Goal: Task Accomplishment & Management: Manage account settings

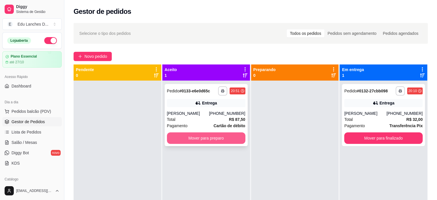
click at [231, 140] on button "Mover para preparo" at bounding box center [206, 137] width 78 height 11
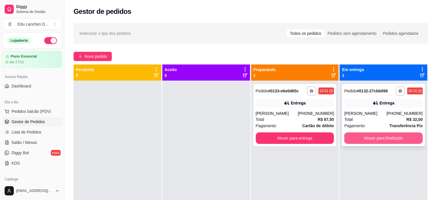
click at [384, 135] on button "Mover para finalizado" at bounding box center [383, 137] width 78 height 11
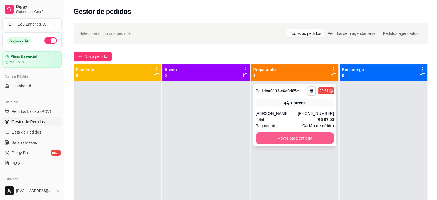
click at [313, 141] on button "Mover para entrega" at bounding box center [295, 137] width 78 height 11
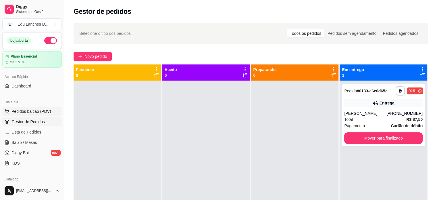
click at [28, 108] on button "Pedidos balcão (PDV)" at bounding box center [31, 111] width 59 height 9
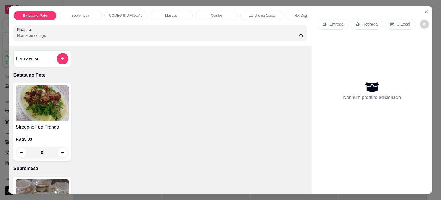
click at [331, 22] on p "Entrega" at bounding box center [336, 24] width 14 height 6
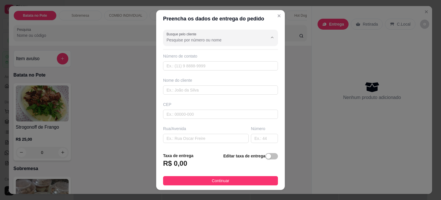
click at [177, 42] on input "Busque pelo cliente" at bounding box center [213, 40] width 92 height 6
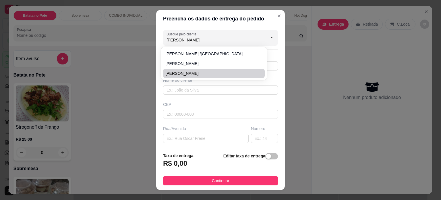
click at [194, 74] on span "[PERSON_NAME]" at bounding box center [210, 73] width 91 height 6
type input "[PERSON_NAME]"
type input "32084390209"
type input "[PERSON_NAME]"
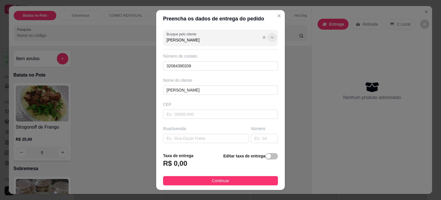
type input "[PERSON_NAME]"
click at [270, 37] on icon "Show suggestions" at bounding box center [272, 37] width 5 height 5
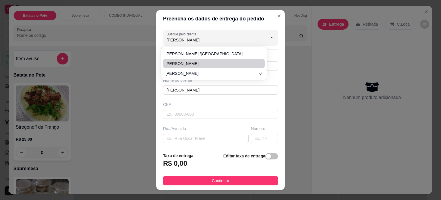
click at [185, 66] on span "[PERSON_NAME]" at bounding box center [210, 64] width 91 height 6
type input "3298183485"
type input "Rua [PERSON_NAME]"
type input "174"
type input "Juiz de Fora"
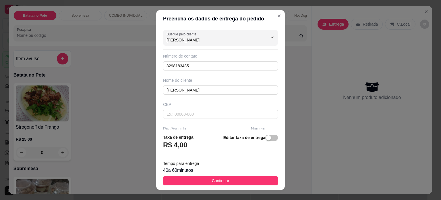
scroll to position [90, 0]
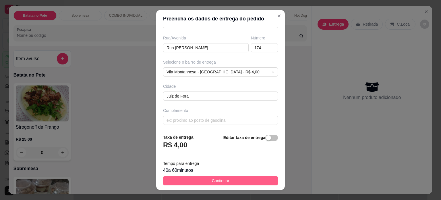
click at [220, 179] on span "Continuar" at bounding box center [221, 180] width 18 height 6
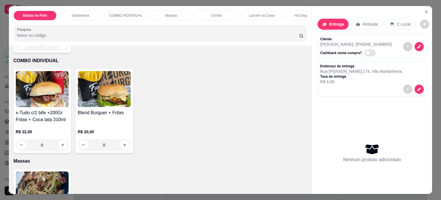
scroll to position [287, 0]
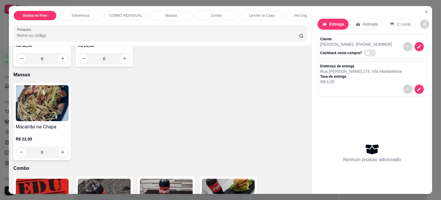
click at [60, 153] on div "0" at bounding box center [42, 151] width 53 height 11
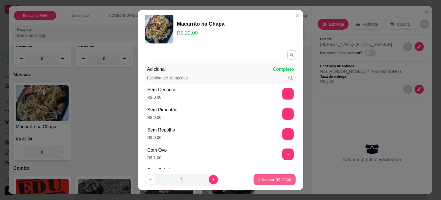
click at [280, 177] on p "Adicionar R$ 22,00" at bounding box center [274, 179] width 33 height 5
type input "1"
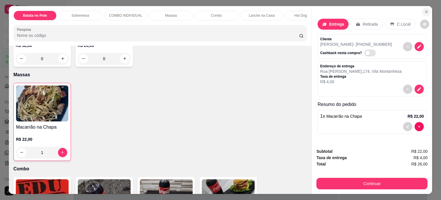
click at [425, 11] on icon "Close" at bounding box center [426, 11] width 5 height 5
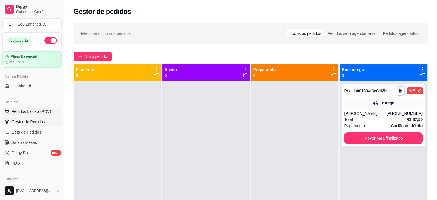
click at [16, 111] on span "Pedidos balcão (PDV)" at bounding box center [31, 111] width 40 height 6
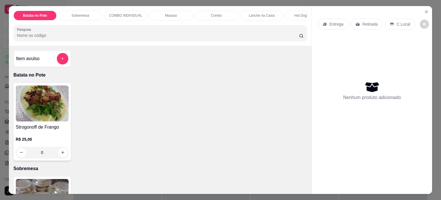
click at [331, 26] on div "Entrega" at bounding box center [333, 24] width 31 height 11
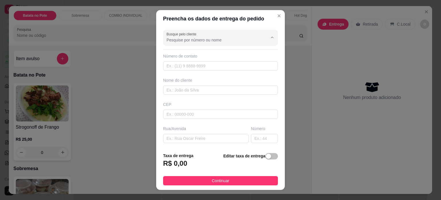
click at [223, 39] on input "Busque pelo cliente" at bounding box center [213, 40] width 92 height 6
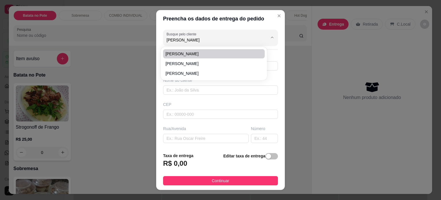
click at [189, 56] on span "[PERSON_NAME]" at bounding box center [210, 54] width 91 height 6
type input "[PERSON_NAME]"
type input "32991389965"
type input "[PERSON_NAME]"
type input "36048455"
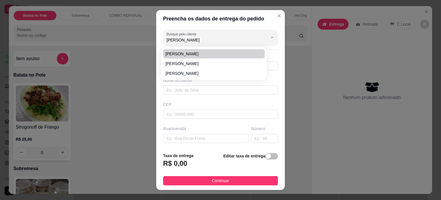
type input "Rua Cinco"
type input "34"
type input "Juiz de fora"
type input "Escadão final da rua"
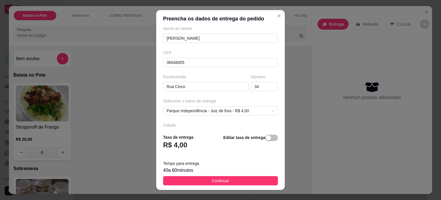
scroll to position [57, 0]
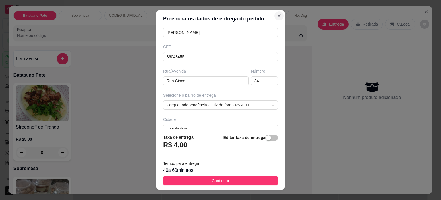
type input "[PERSON_NAME]"
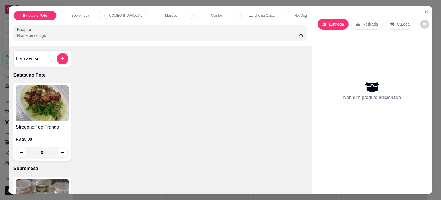
click at [329, 24] on p "Entrega" at bounding box center [336, 24] width 15 height 6
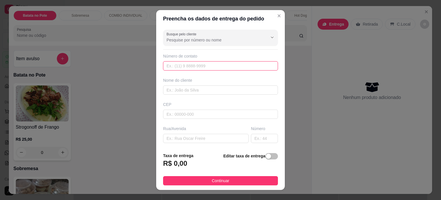
click at [209, 65] on input "text" at bounding box center [220, 65] width 115 height 9
type input "99138-9965"
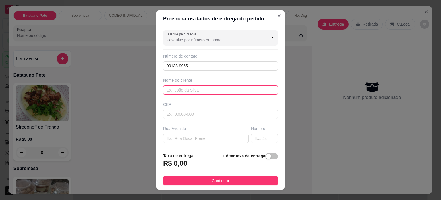
click at [211, 88] on input "text" at bounding box center [220, 89] width 115 height 9
type input "e"
type input "[PERSON_NAME]"
click at [181, 138] on input "text" at bounding box center [206, 138] width 86 height 9
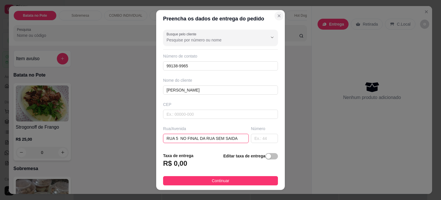
type input "RUA 5 NO FINAL DA RUA SEM SAIDA"
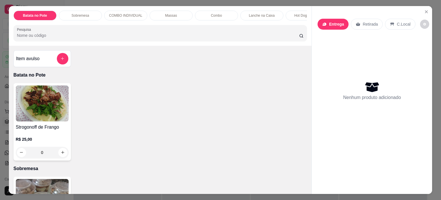
click at [334, 19] on div "Entrega" at bounding box center [333, 24] width 31 height 11
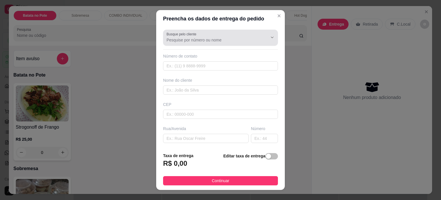
click at [177, 40] on input "Busque pelo cliente" at bounding box center [213, 40] width 92 height 6
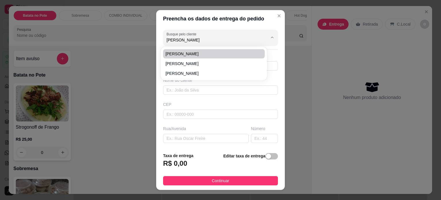
click at [178, 55] on span "[PERSON_NAME]" at bounding box center [210, 54] width 91 height 6
type input "[PERSON_NAME]"
type input "32991389965"
type input "[PERSON_NAME]"
type input "36048455"
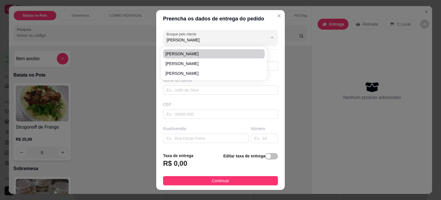
type input "Rua Cinco"
type input "34"
type input "Juiz de fora"
type input "Escadão final da rua"
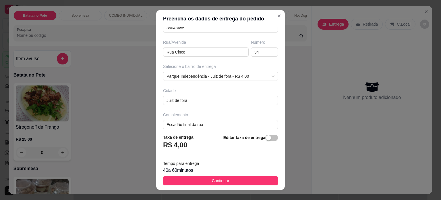
scroll to position [90, 0]
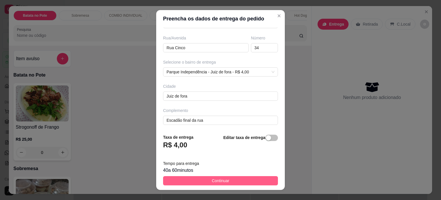
type input "[PERSON_NAME]"
click at [226, 180] on button "Continuar" at bounding box center [220, 180] width 115 height 9
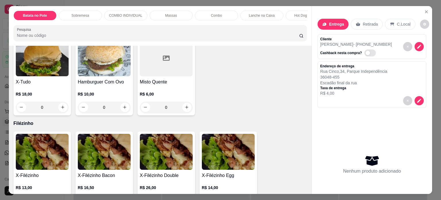
scroll to position [1809, 0]
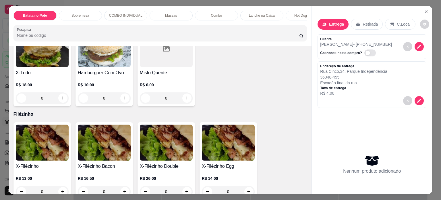
click at [61, 100] on div "0" at bounding box center [42, 97] width 53 height 11
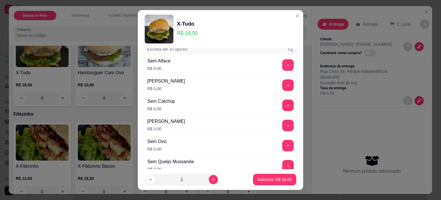
scroll to position [57, 0]
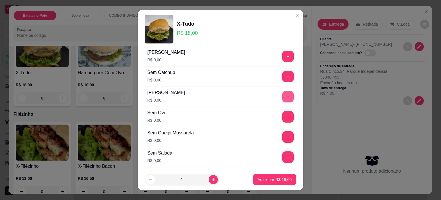
click at [282, 95] on button "+" at bounding box center [287, 96] width 11 height 11
click at [283, 95] on button "+" at bounding box center [288, 96] width 11 height 11
click at [258, 177] on p "Adicionar R$ 18,00" at bounding box center [274, 179] width 33 height 5
click at [258, 177] on div "X-Filézinho R$ 13,00 0 X-Filézinho Bacon R$ 16,50 0 X-Filézinho Double R$ 26,00…" at bounding box center [160, 201] width 294 height 159
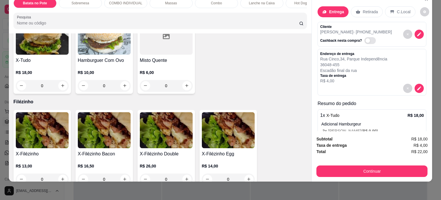
scroll to position [24, 0]
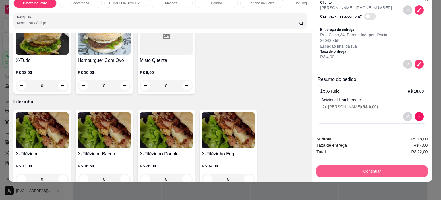
click at [358, 169] on button "Continuar" at bounding box center [371, 170] width 111 height 11
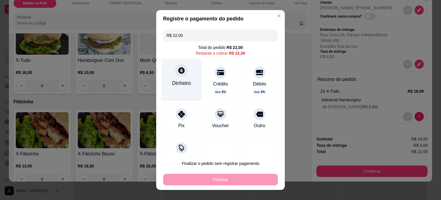
click at [179, 73] on icon at bounding box center [181, 70] width 6 height 6
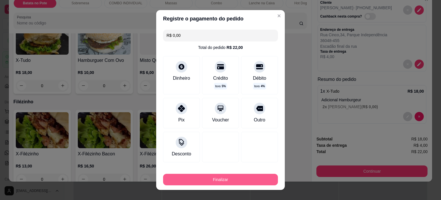
click at [244, 179] on button "Finalizar" at bounding box center [220, 178] width 115 height 11
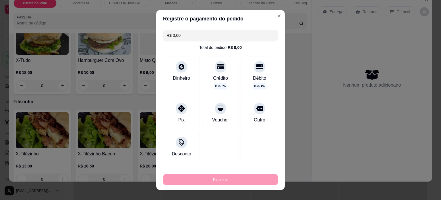
type input "-R$ 22,00"
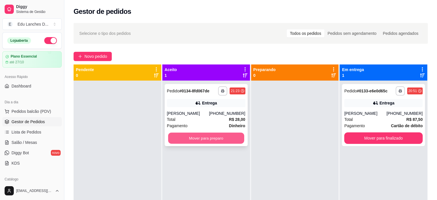
click at [230, 139] on button "Mover para preparo" at bounding box center [206, 137] width 76 height 11
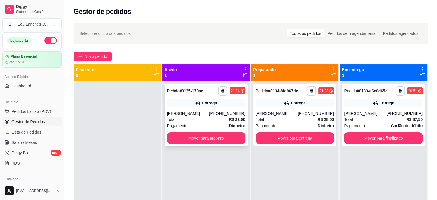
click at [210, 144] on div "**********" at bounding box center [206, 115] width 83 height 62
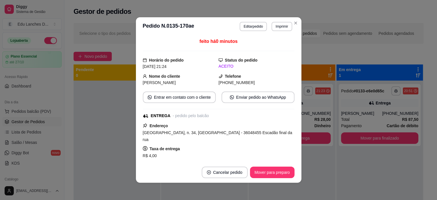
click at [296, 25] on div "Selecione o tipo dos pedidos Todos os pedidos Pedidos sem agendamento Pedidos a…" at bounding box center [248, 33] width 350 height 21
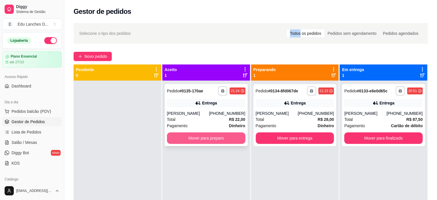
click at [229, 138] on button "Mover para preparo" at bounding box center [206, 137] width 78 height 11
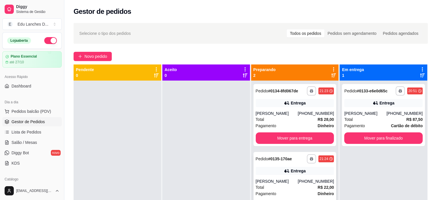
click at [256, 168] on div "Entrega" at bounding box center [295, 171] width 78 height 8
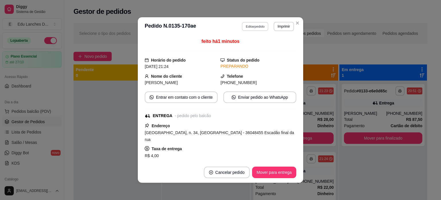
click at [262, 25] on button "Editar pedido" at bounding box center [255, 26] width 27 height 9
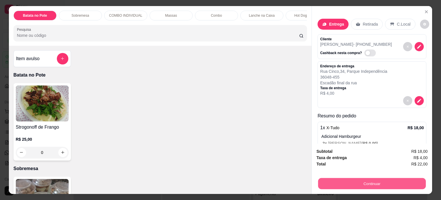
click at [375, 178] on button "Continuar" at bounding box center [372, 183] width 108 height 11
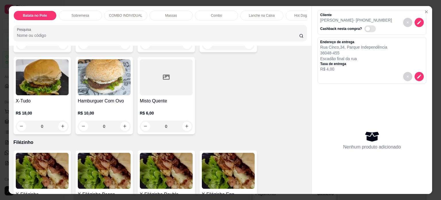
scroll to position [1780, 0]
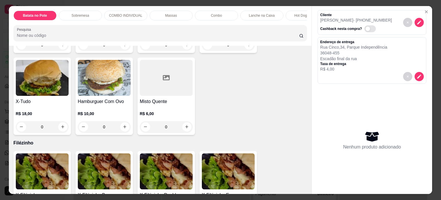
click at [61, 129] on div "0" at bounding box center [42, 126] width 53 height 11
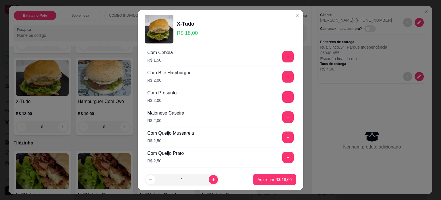
scroll to position [287, 0]
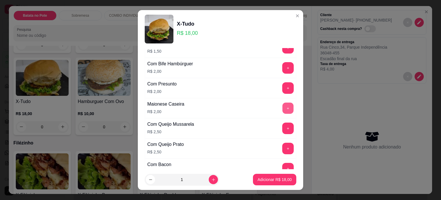
click at [283, 102] on button "+" at bounding box center [288, 107] width 11 height 11
click at [282, 102] on button "+" at bounding box center [287, 107] width 11 height 11
click at [277, 181] on p "Adicionar R$ 22,00" at bounding box center [274, 179] width 33 height 5
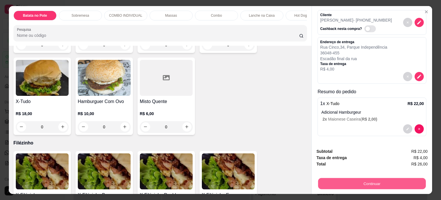
click at [325, 181] on button "Continuar" at bounding box center [372, 183] width 108 height 11
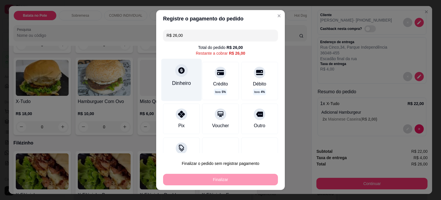
click at [172, 81] on div "Dinheiro" at bounding box center [181, 82] width 19 height 7
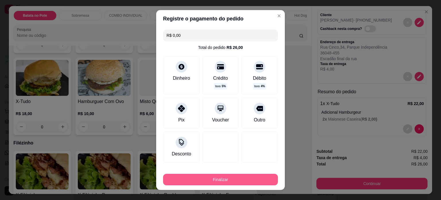
click at [234, 179] on button "Finalizar" at bounding box center [220, 178] width 115 height 11
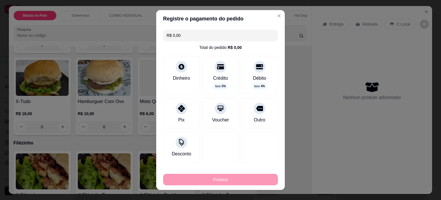
type input "-R$ 26,00"
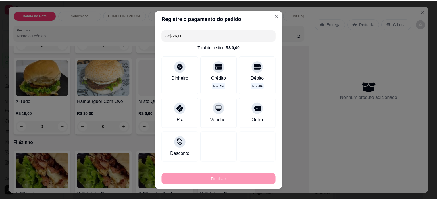
scroll to position [0, 0]
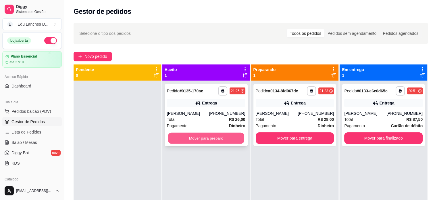
click at [206, 136] on button "Mover para preparo" at bounding box center [206, 137] width 76 height 11
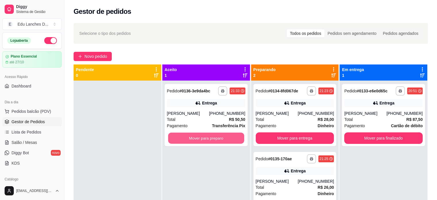
click at [206, 136] on button "Mover para preparo" at bounding box center [206, 137] width 76 height 11
click at [218, 139] on button "Mover para preparo" at bounding box center [206, 137] width 76 height 11
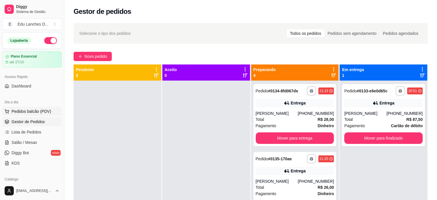
click at [32, 113] on span "Pedidos balcão (PDV)" at bounding box center [31, 111] width 40 height 6
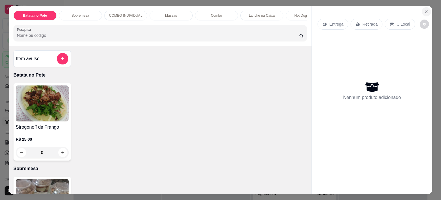
click at [425, 11] on icon "Close" at bounding box center [426, 12] width 2 height 2
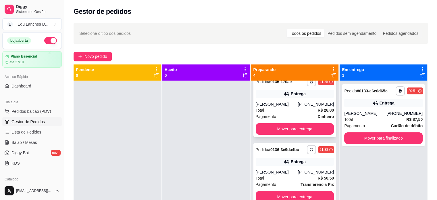
scroll to position [20, 0]
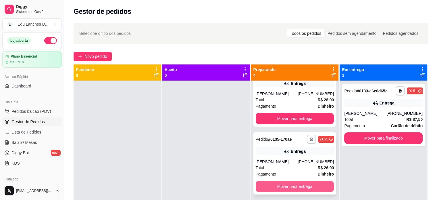
click at [280, 184] on button "Mover para entrega" at bounding box center [295, 185] width 78 height 11
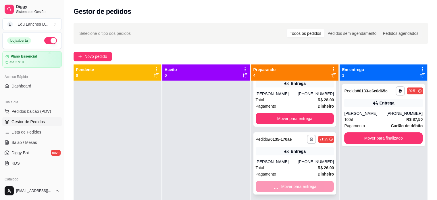
scroll to position [9, 0]
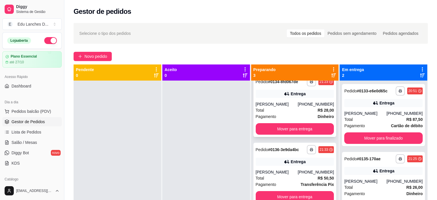
click at [280, 135] on div "**********" at bounding box center [294, 106] width 83 height 62
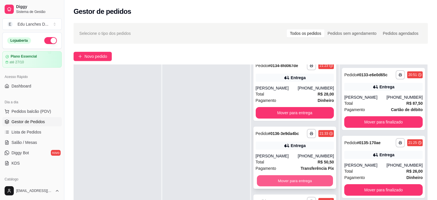
click at [283, 179] on button "Mover para entrega" at bounding box center [295, 180] width 76 height 11
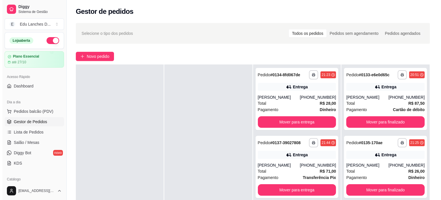
scroll to position [0, 0]
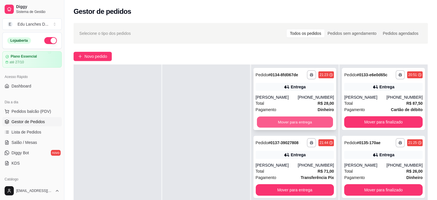
click at [278, 119] on button "Mover para entrega" at bounding box center [295, 121] width 76 height 11
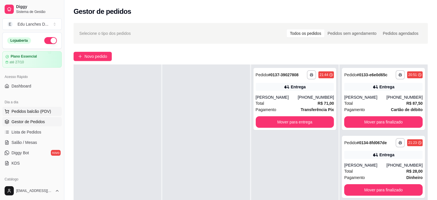
click at [22, 113] on span "Pedidos balcão (PDV)" at bounding box center [31, 111] width 40 height 6
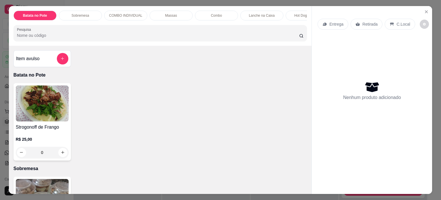
click at [338, 24] on p "Entrega" at bounding box center [336, 24] width 14 height 6
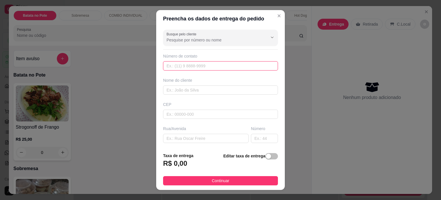
click at [174, 63] on input "text" at bounding box center [220, 65] width 115 height 9
type input "99114-4499"
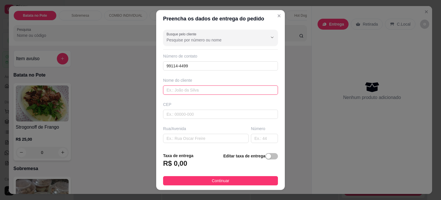
click at [173, 91] on input "text" at bounding box center [220, 89] width 115 height 9
type input "RONY"
click at [177, 138] on input "text" at bounding box center [206, 138] width 86 height 9
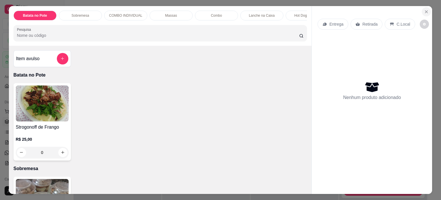
click at [424, 11] on icon "Close" at bounding box center [426, 11] width 5 height 5
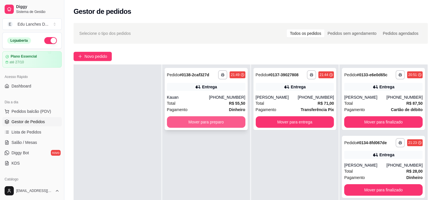
click at [216, 119] on button "Mover para preparo" at bounding box center [206, 121] width 78 height 11
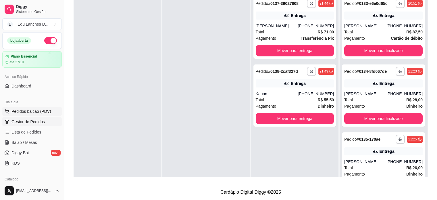
click at [24, 110] on span "Pedidos balcão (PDV)" at bounding box center [31, 111] width 40 height 6
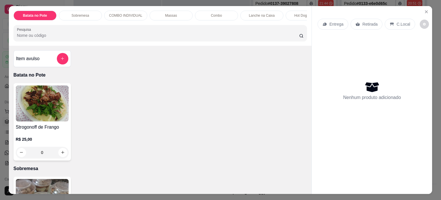
click at [332, 24] on p "Entrega" at bounding box center [336, 24] width 14 height 6
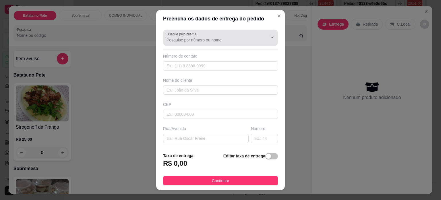
click at [208, 44] on div "Busque pelo cliente" at bounding box center [220, 38] width 115 height 16
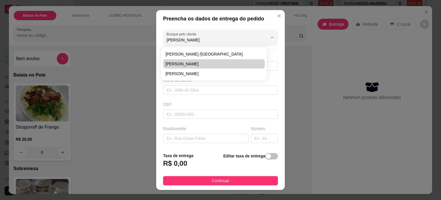
click at [204, 63] on span "[PERSON_NAME]" at bounding box center [210, 64] width 91 height 6
type input "[PERSON_NAME]"
type input "3298183485"
type input "[PERSON_NAME]"
type input "Rua [PERSON_NAME]"
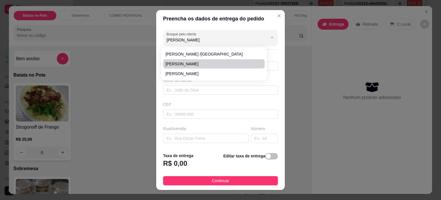
type input "174"
type input "Juiz de Fora"
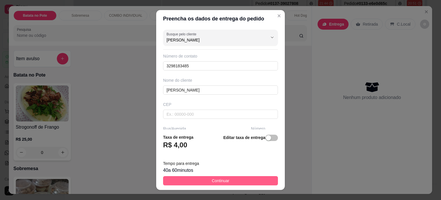
type input "[PERSON_NAME]"
click at [258, 184] on button "Continuar" at bounding box center [220, 180] width 115 height 9
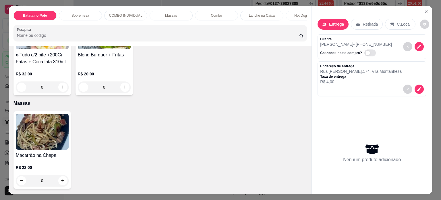
scroll to position [258, 0]
click at [26, 129] on img at bounding box center [42, 132] width 53 height 36
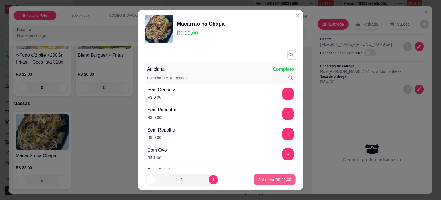
click at [260, 176] on button "Adicionar R$ 22,00" at bounding box center [275, 179] width 42 height 11
type input "1"
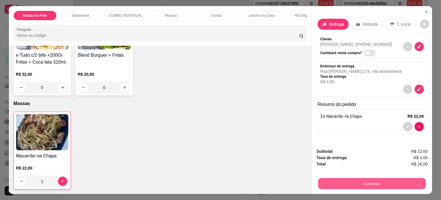
click at [394, 182] on button "Continuar" at bounding box center [372, 183] width 108 height 11
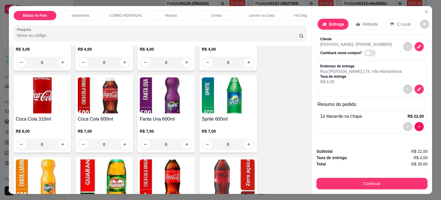
scroll to position [2584, 0]
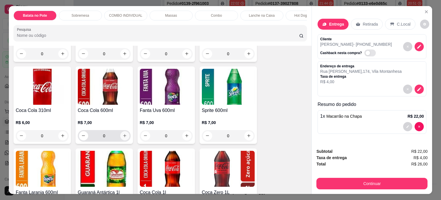
click at [123, 138] on icon "increase-product-quantity" at bounding box center [125, 135] width 4 height 4
type input "1"
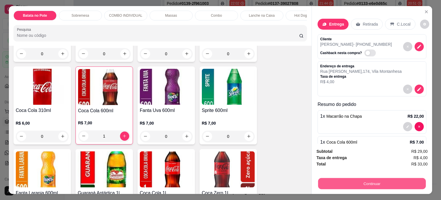
click at [328, 179] on button "Continuar" at bounding box center [372, 183] width 108 height 11
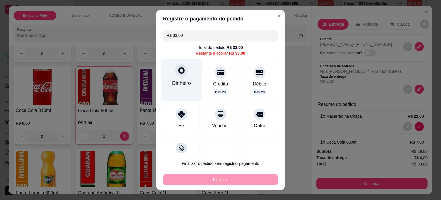
click at [179, 94] on div "Dinheiro" at bounding box center [181, 80] width 40 height 42
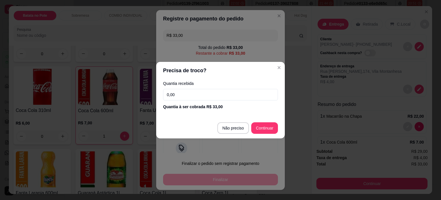
click at [179, 95] on input "0,00" at bounding box center [220, 94] width 115 height 11
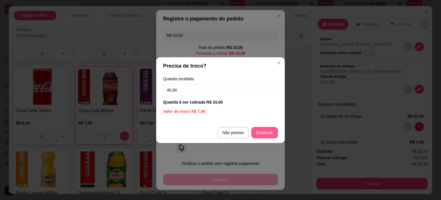
type input "40,00"
type input "R$ 0,00"
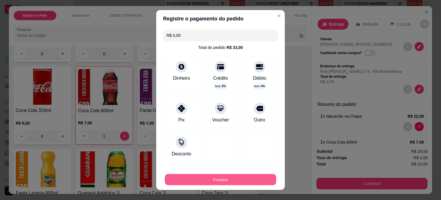
click at [231, 181] on button "Finalizar" at bounding box center [220, 179] width 111 height 11
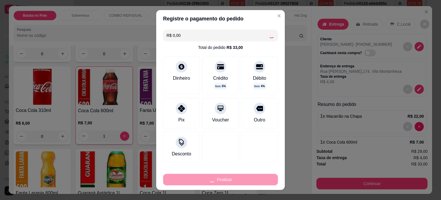
type input "0"
type input "-R$ 33,00"
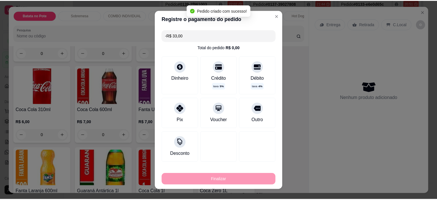
scroll to position [2583, 0]
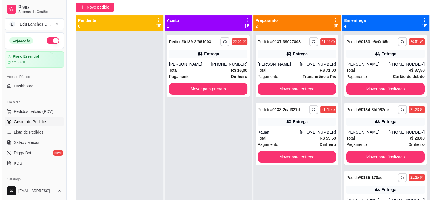
scroll to position [1, 0]
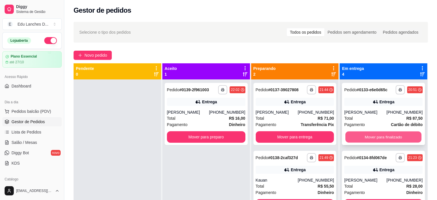
click at [369, 133] on button "Mover para finalizado" at bounding box center [383, 136] width 76 height 11
click at [364, 139] on button "Mover para finalizado" at bounding box center [383, 136] width 76 height 11
click at [364, 139] on button "Mover para finalizado" at bounding box center [383, 136] width 78 height 11
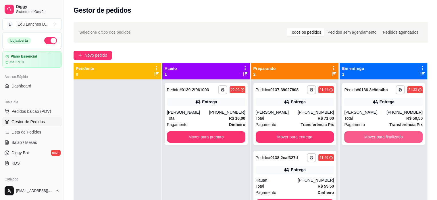
click at [364, 139] on button "Mover para finalizado" at bounding box center [383, 136] width 78 height 11
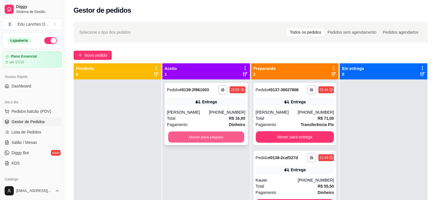
click at [241, 136] on button "Mover para preparo" at bounding box center [206, 136] width 76 height 11
click at [230, 141] on button "Mover para preparo" at bounding box center [206, 136] width 78 height 11
click at [224, 136] on button "Mover para preparo" at bounding box center [206, 136] width 78 height 11
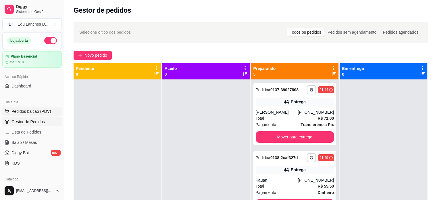
click at [26, 110] on span "Pedidos balcão (PDV)" at bounding box center [31, 111] width 40 height 6
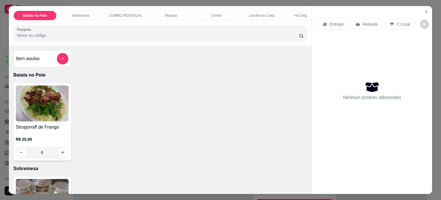
click at [329, 22] on p "Entrega" at bounding box center [336, 24] width 14 height 6
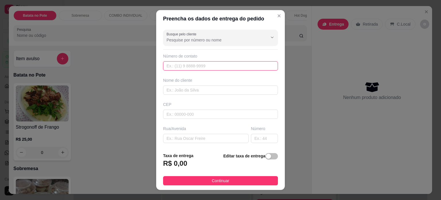
click at [215, 62] on input "text" at bounding box center [220, 65] width 115 height 9
type input "99114-4499"
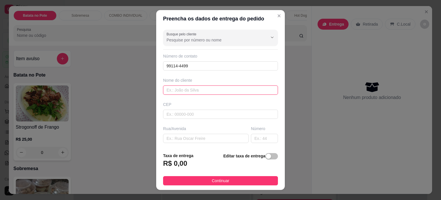
click at [210, 91] on input "text" at bounding box center [220, 89] width 115 height 9
type input "RONY"
click at [213, 135] on input "text" at bounding box center [206, 138] width 86 height 9
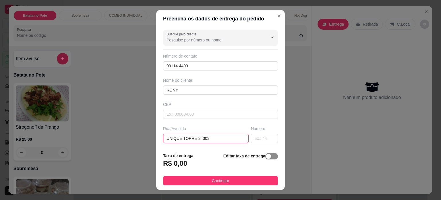
type input "UNIQUE TORRE 3 303"
click at [270, 156] on span "button" at bounding box center [271, 156] width 13 height 6
click at [191, 167] on input "0,00" at bounding box center [193, 165] width 61 height 11
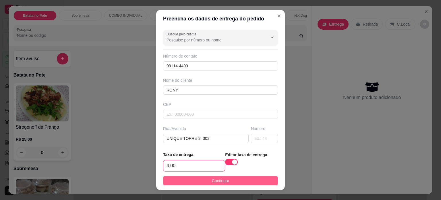
type input "4,00"
click at [201, 182] on button "Continuar" at bounding box center [220, 180] width 115 height 9
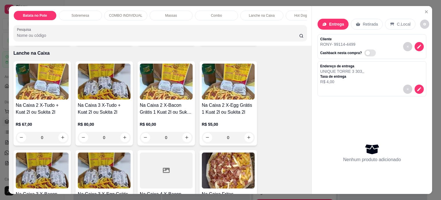
scroll to position [689, 0]
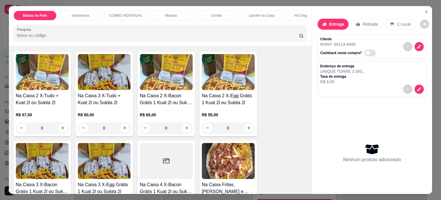
click at [123, 129] on div "0" at bounding box center [104, 127] width 53 height 11
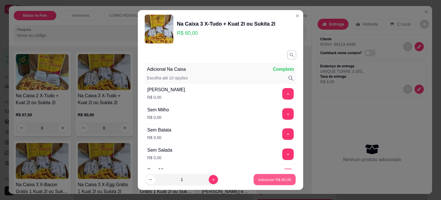
click at [270, 179] on p "Adicionar R$ 80,00" at bounding box center [274, 179] width 33 height 5
type input "1"
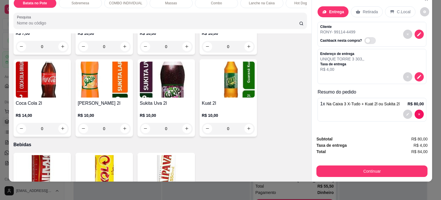
scroll to position [2756, 0]
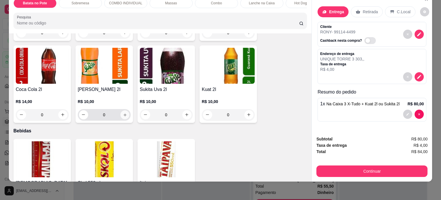
click at [123, 114] on icon "increase-product-quantity" at bounding box center [124, 114] width 3 height 3
type input "1"
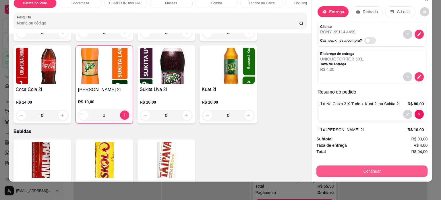
click at [355, 165] on button "Continuar" at bounding box center [371, 170] width 111 height 11
click at [328, 169] on button "Continuar" at bounding box center [372, 170] width 108 height 11
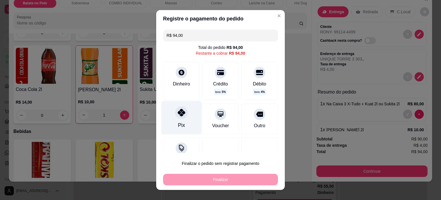
click at [179, 113] on icon at bounding box center [181, 112] width 7 height 7
type input "R$ 0,00"
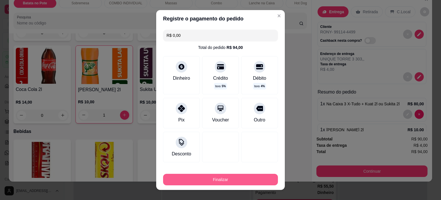
click at [202, 183] on button "Finalizar" at bounding box center [220, 178] width 115 height 11
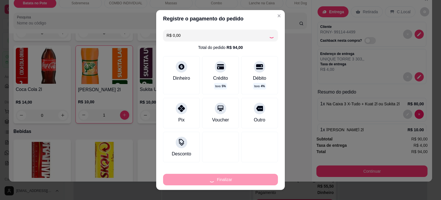
type input "0"
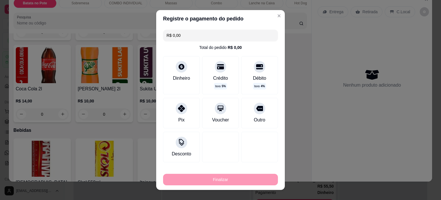
type input "-R$ 94,00"
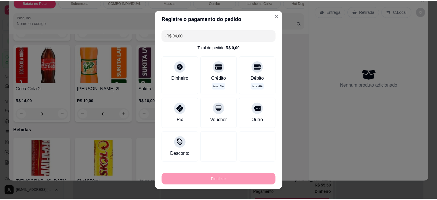
scroll to position [2756, 0]
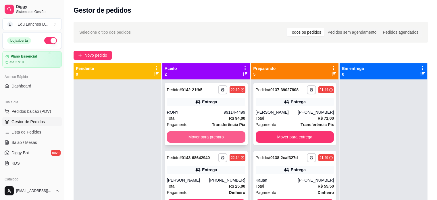
click at [212, 136] on button "Mover para preparo" at bounding box center [206, 136] width 78 height 11
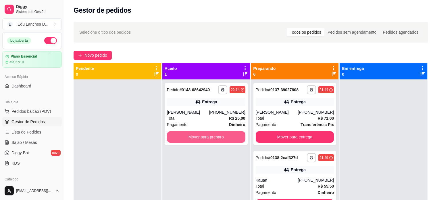
click at [212, 136] on button "Mover para preparo" at bounding box center [206, 136] width 78 height 11
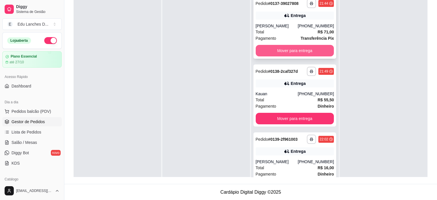
click at [288, 53] on button "Mover para entrega" at bounding box center [295, 50] width 78 height 11
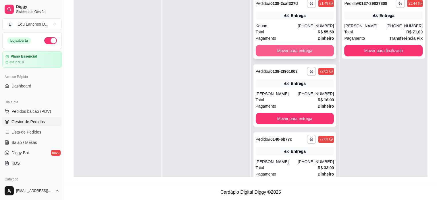
click at [288, 49] on button "Mover para entrega" at bounding box center [295, 50] width 78 height 11
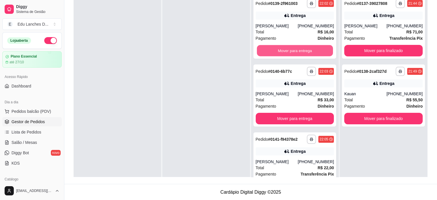
click at [288, 49] on button "Mover para entrega" at bounding box center [295, 50] width 76 height 11
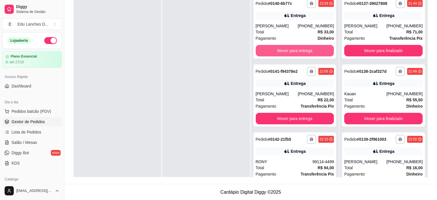
click at [288, 49] on button "Mover para entrega" at bounding box center [295, 50] width 78 height 11
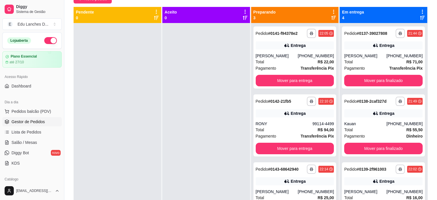
scroll to position [56, 0]
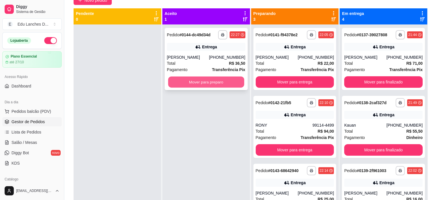
click at [202, 82] on button "Mover para preparo" at bounding box center [206, 81] width 76 height 11
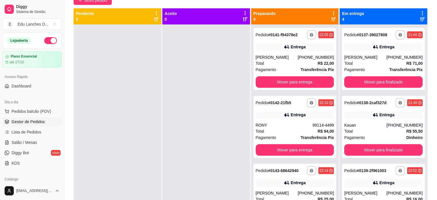
scroll to position [16, 0]
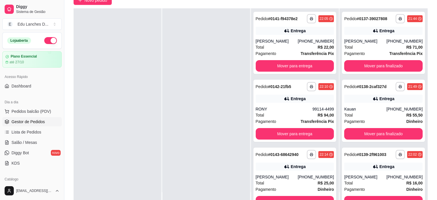
drag, startPoint x: 30, startPoint y: 133, endPoint x: 27, endPoint y: 125, distance: 8.4
click at [30, 133] on span "Lista de Pedidos" at bounding box center [26, 132] width 30 height 6
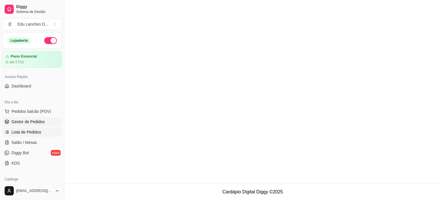
click at [27, 121] on span "Gestor de Pedidos" at bounding box center [27, 122] width 33 height 6
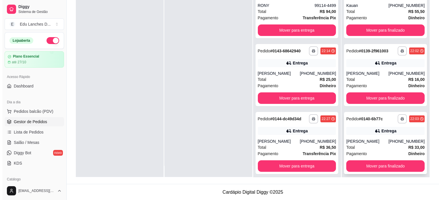
scroll to position [16, 0]
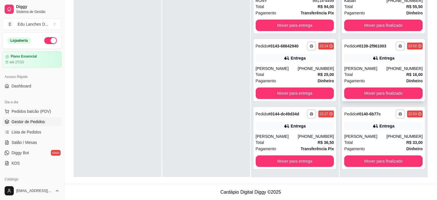
click at [361, 72] on div "Total R$ 16,00" at bounding box center [383, 74] width 78 height 6
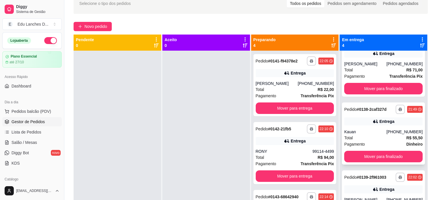
scroll to position [0, 0]
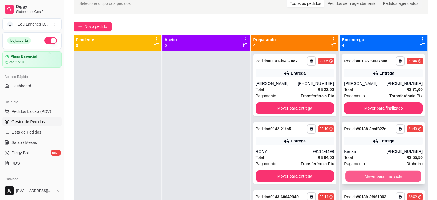
click at [373, 173] on button "Mover para finalizado" at bounding box center [383, 175] width 76 height 11
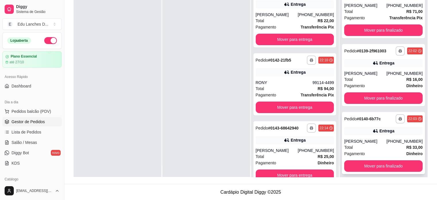
scroll to position [16, 0]
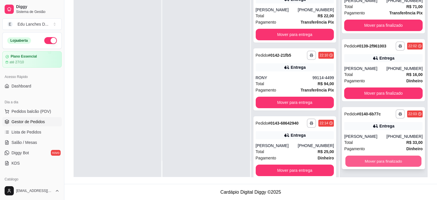
click at [374, 160] on button "Mover para finalizado" at bounding box center [383, 160] width 76 height 11
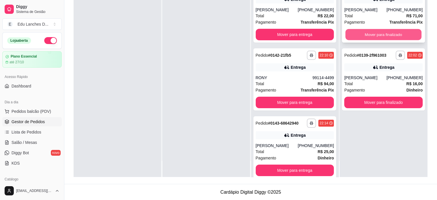
click at [369, 34] on button "Mover para finalizado" at bounding box center [383, 34] width 76 height 11
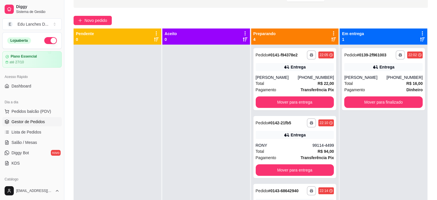
scroll to position [30, 0]
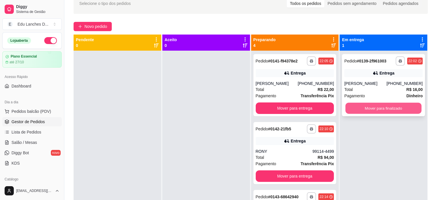
click at [368, 107] on button "Mover para finalizado" at bounding box center [383, 107] width 76 height 11
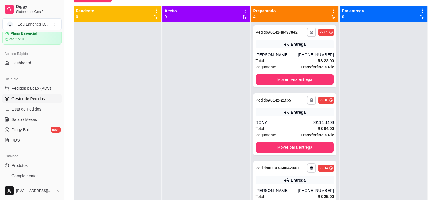
scroll to position [12, 0]
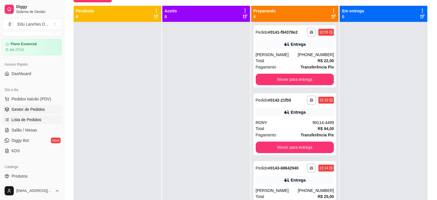
click at [30, 119] on span "Lista de Pedidos" at bounding box center [26, 120] width 30 height 6
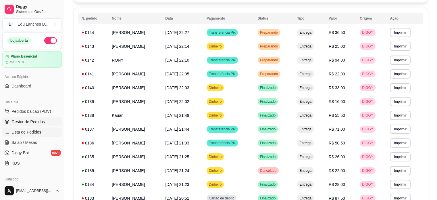
click at [29, 123] on span "Gestor de Pedidos" at bounding box center [27, 122] width 33 height 6
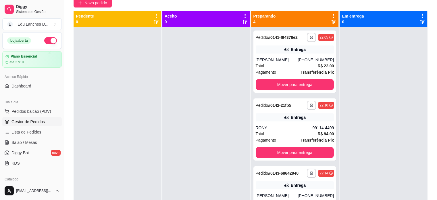
scroll to position [52, 0]
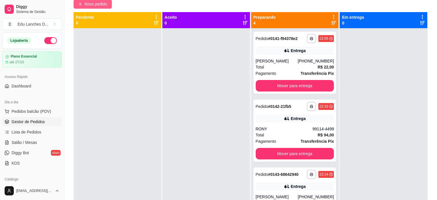
click at [82, 5] on button "Novo pedido" at bounding box center [92, 3] width 38 height 9
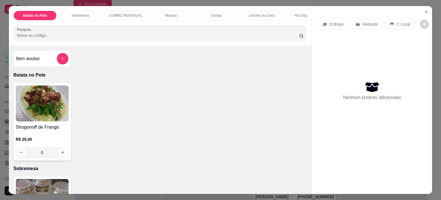
click at [366, 22] on p "Retirada" at bounding box center [369, 24] width 15 height 6
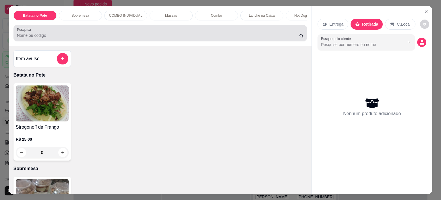
click at [202, 36] on input "Pesquisa" at bounding box center [158, 35] width 282 height 6
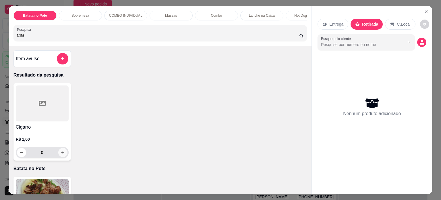
type input "CIG"
click at [61, 154] on icon "increase-product-quantity" at bounding box center [63, 152] width 4 height 4
type input "1"
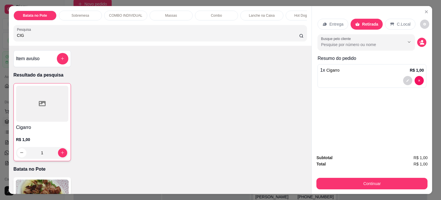
drag, startPoint x: 29, startPoint y: 37, endPoint x: 0, endPoint y: 40, distance: 28.8
click at [0, 40] on div "Batata no Pote Sobremesa COMBO INDIVIDUAL Massas Combo Lanche na Caixa Hot Dog …" at bounding box center [220, 100] width 441 height 200
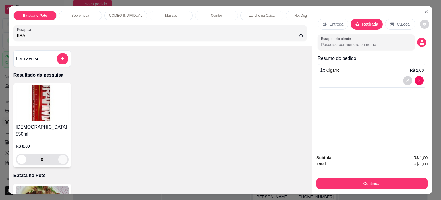
type input "BRA"
click at [61, 157] on icon "increase-product-quantity" at bounding box center [63, 159] width 4 height 4
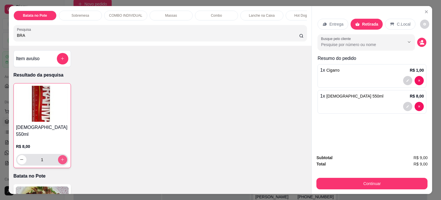
type input "1"
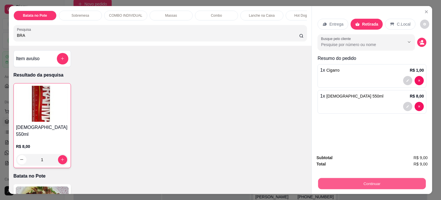
click at [367, 178] on button "Continuar" at bounding box center [372, 183] width 108 height 11
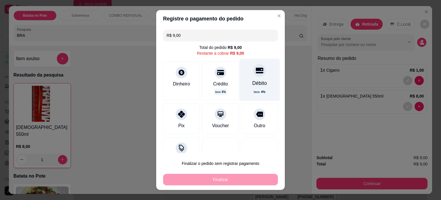
click at [251, 77] on div "Débito taxa 4 %" at bounding box center [259, 80] width 40 height 42
type input "R$ 0,00"
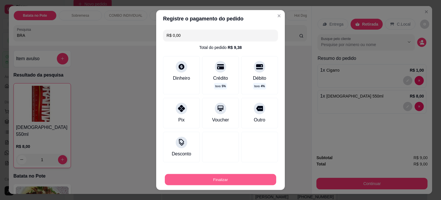
click at [223, 180] on button "Finalizar" at bounding box center [220, 179] width 111 height 11
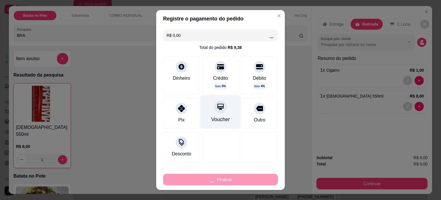
type input "0"
type input "-R$ 9,00"
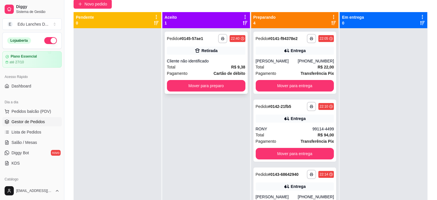
click at [198, 66] on div "Total R$ 9,38" at bounding box center [206, 67] width 78 height 6
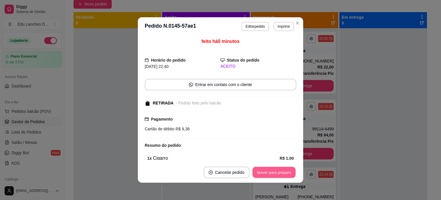
click at [260, 171] on button "Mover para preparo" at bounding box center [273, 172] width 43 height 11
click at [267, 171] on button "Mover para retirada disponível" at bounding box center [264, 172] width 61 height 11
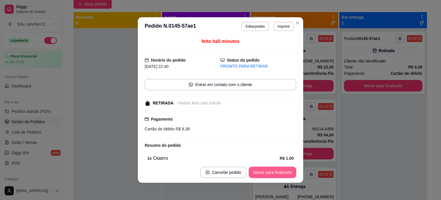
click at [267, 171] on button "Mover para finalizado" at bounding box center [273, 171] width 48 height 11
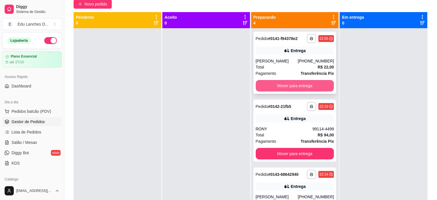
click at [277, 86] on button "Mover para entrega" at bounding box center [295, 85] width 78 height 11
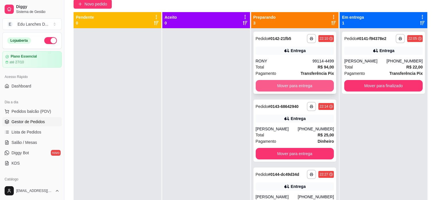
click at [280, 84] on button "Mover para entrega" at bounding box center [295, 85] width 78 height 11
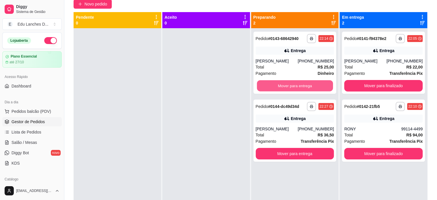
click at [280, 84] on button "Mover para entrega" at bounding box center [295, 85] width 76 height 11
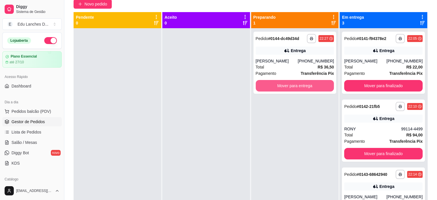
click at [280, 84] on button "Mover para entrega" at bounding box center [295, 85] width 78 height 11
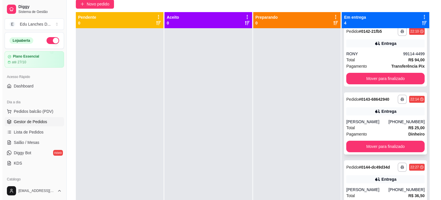
scroll to position [77, 0]
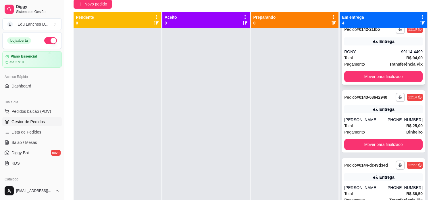
click at [370, 60] on div "Total R$ 94,00" at bounding box center [383, 58] width 78 height 6
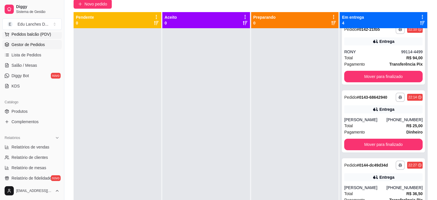
scroll to position [86, 0]
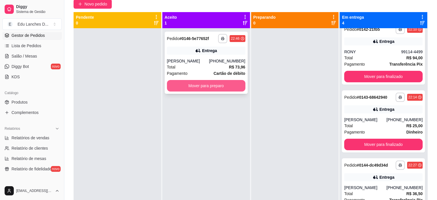
click at [206, 86] on button "Mover para preparo" at bounding box center [206, 85] width 78 height 11
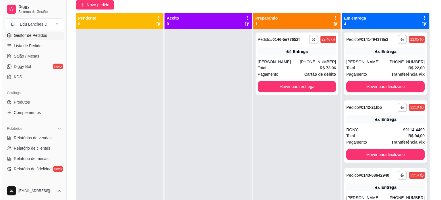
scroll to position [47, 0]
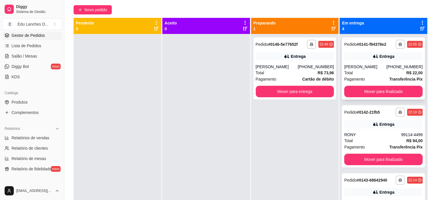
click at [359, 69] on div "Total R$ 22,00" at bounding box center [383, 72] width 78 height 6
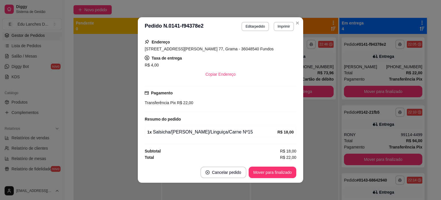
scroll to position [1, 0]
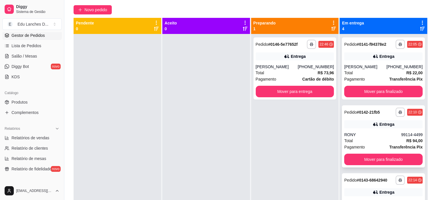
click at [364, 136] on div "RONY" at bounding box center [372, 134] width 57 height 6
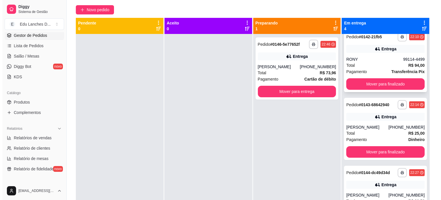
scroll to position [77, 0]
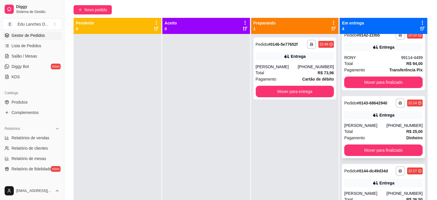
click at [365, 131] on div "Total R$ 25,00" at bounding box center [383, 131] width 78 height 6
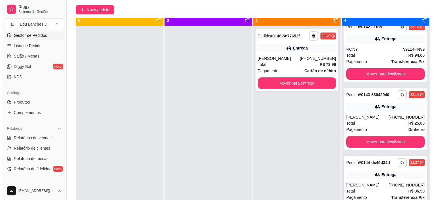
scroll to position [16, 0]
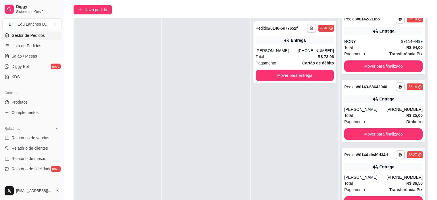
click at [372, 174] on div "[PERSON_NAME]" at bounding box center [365, 177] width 42 height 6
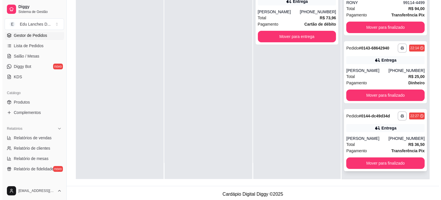
scroll to position [87, 0]
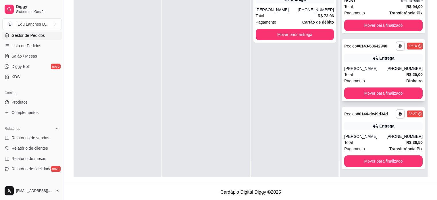
click at [370, 65] on div "[PERSON_NAME]" at bounding box center [365, 68] width 42 height 6
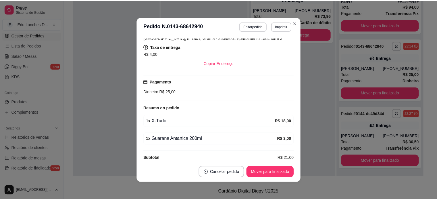
scroll to position [115, 0]
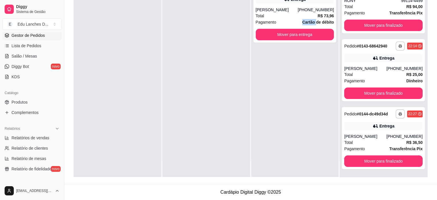
click at [295, 22] on div "Pagamento Cartão de débito" at bounding box center [295, 22] width 78 height 6
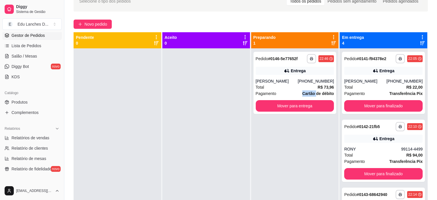
scroll to position [30, 0]
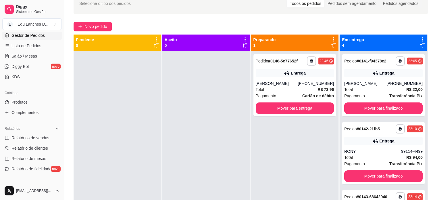
click at [270, 130] on div "**********" at bounding box center [295, 151] width 88 height 200
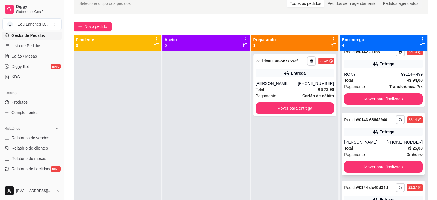
scroll to position [16, 0]
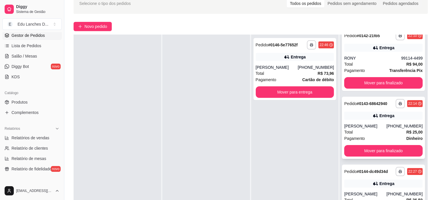
click at [369, 134] on div "Total R$ 25,00" at bounding box center [383, 132] width 78 height 6
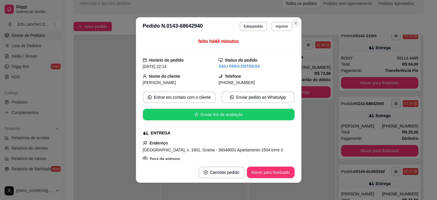
click at [295, 23] on div "Novo pedido" at bounding box center [248, 26] width 350 height 9
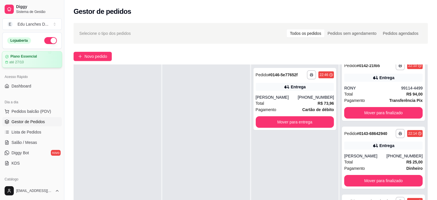
scroll to position [0, 0]
click at [48, 39] on button "button" at bounding box center [50, 40] width 13 height 7
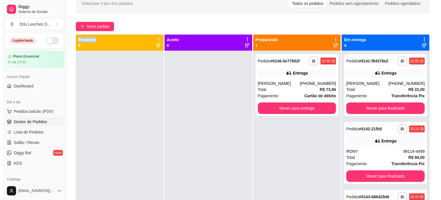
scroll to position [59, 0]
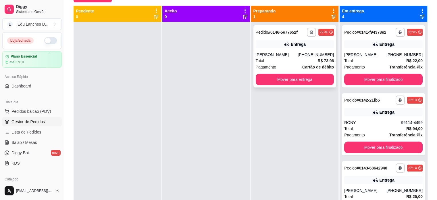
click at [290, 62] on div "Total R$ 73,96" at bounding box center [295, 60] width 78 height 6
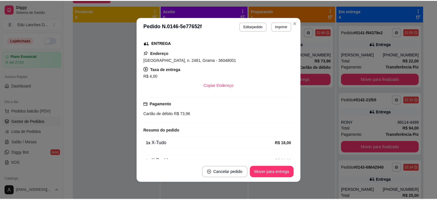
scroll to position [86, 0]
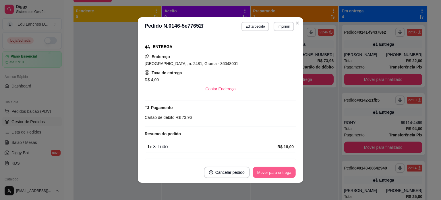
click at [278, 173] on button "Mover para entrega" at bounding box center [274, 172] width 43 height 11
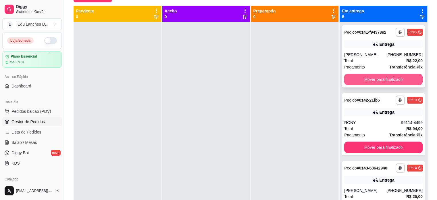
click at [383, 78] on button "Mover para finalizado" at bounding box center [383, 78] width 78 height 11
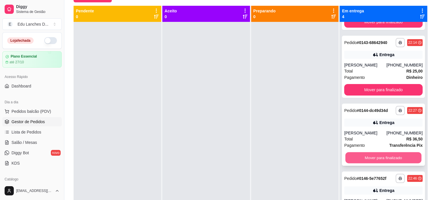
click at [375, 154] on button "Mover para finalizado" at bounding box center [383, 157] width 76 height 11
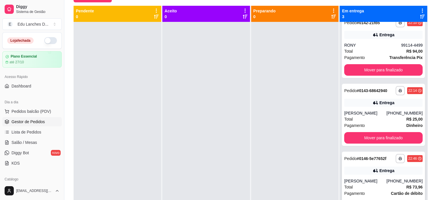
scroll to position [9, 0]
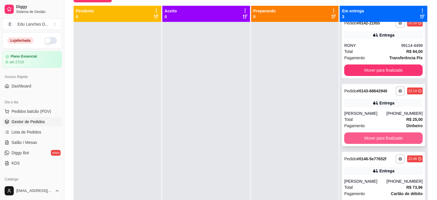
click at [374, 139] on button "Mover para finalizado" at bounding box center [383, 137] width 78 height 11
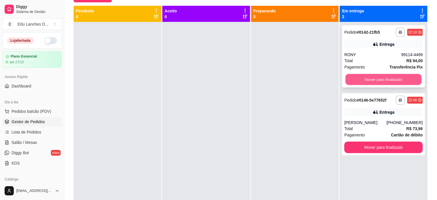
click at [380, 78] on button "Mover para finalizado" at bounding box center [383, 79] width 76 height 11
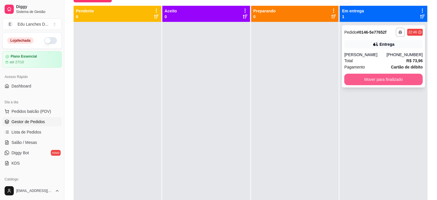
click at [383, 80] on button "Mover para finalizado" at bounding box center [383, 78] width 78 height 11
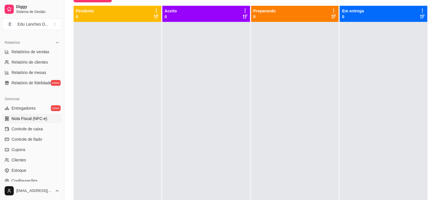
scroll to position [172, 0]
click at [30, 128] on span "Controle de caixa" at bounding box center [26, 128] width 31 height 6
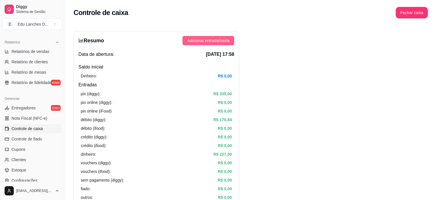
click at [197, 37] on button "Adicionar entrada/saída" at bounding box center [208, 40] width 52 height 9
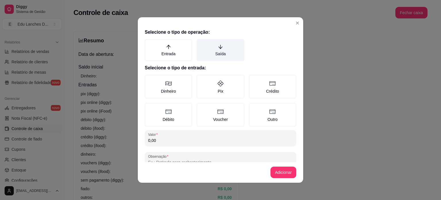
click at [219, 50] on label "Saída" at bounding box center [220, 50] width 47 height 22
click at [201, 43] on button "Saída" at bounding box center [198, 41] width 5 height 5
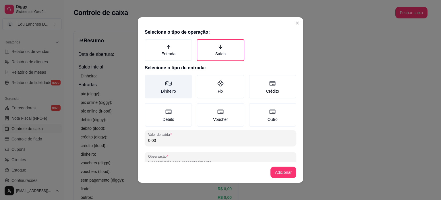
click at [168, 88] on label "Dinheiro" at bounding box center [168, 87] width 47 height 24
click at [149, 79] on button "Dinheiro" at bounding box center [146, 76] width 5 height 5
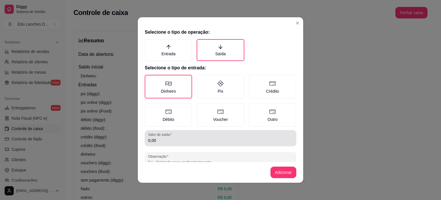
click at [168, 137] on input "0,00" at bounding box center [220, 140] width 145 height 6
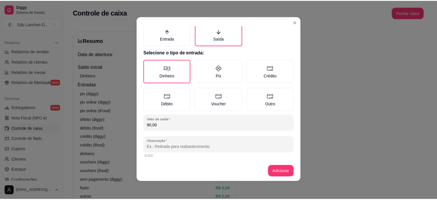
scroll to position [1, 0]
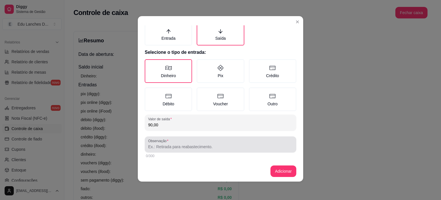
type input "90,00"
click at [175, 144] on input "Observação" at bounding box center [220, 147] width 145 height 6
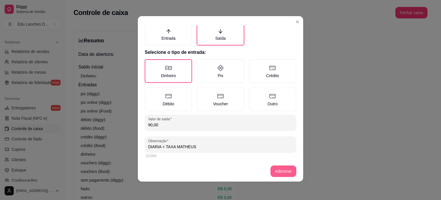
type input "DIARIA + TAXA MATHEUS"
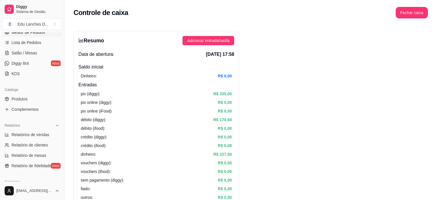
scroll to position [29, 0]
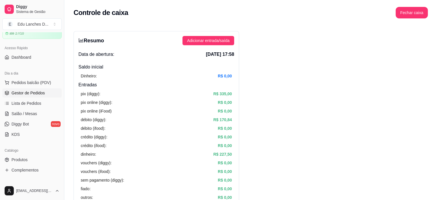
click at [24, 93] on span "Gestor de Pedidos" at bounding box center [27, 93] width 33 height 6
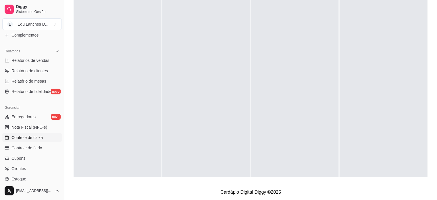
scroll to position [172, 0]
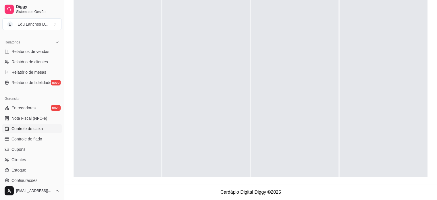
click at [32, 129] on span "Controle de caixa" at bounding box center [26, 128] width 31 height 6
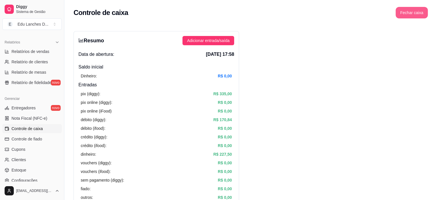
click at [410, 12] on button "Fechar caixa" at bounding box center [411, 12] width 32 height 11
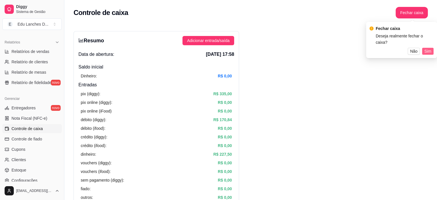
click at [427, 51] on span "Sim" at bounding box center [427, 51] width 7 height 6
